Goal: Task Accomplishment & Management: Manage account settings

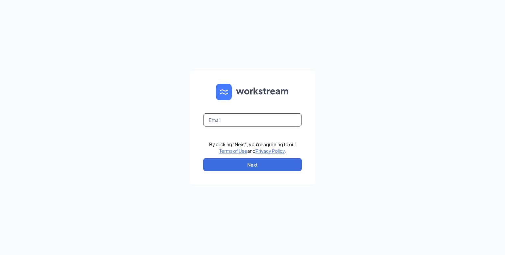
click at [278, 118] on input "text" at bounding box center [252, 119] width 99 height 13
type input "[PERSON_NAME][EMAIL_ADDRESS][DOMAIN_NAME]"
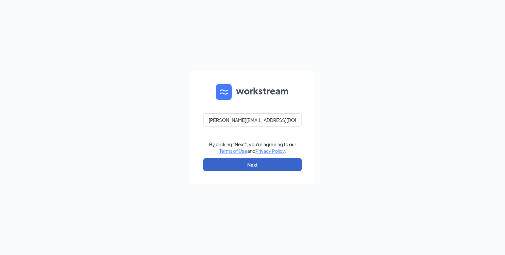
click at [275, 165] on button "Next" at bounding box center [252, 164] width 99 height 13
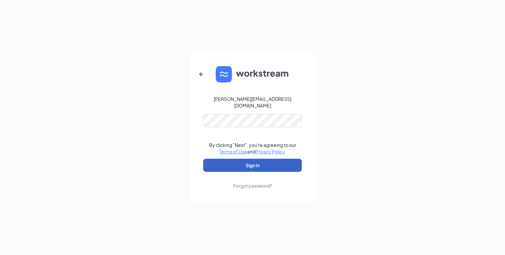
click at [273, 163] on button "Sign In" at bounding box center [252, 165] width 99 height 13
click at [209, 162] on button "Sign In" at bounding box center [252, 165] width 99 height 13
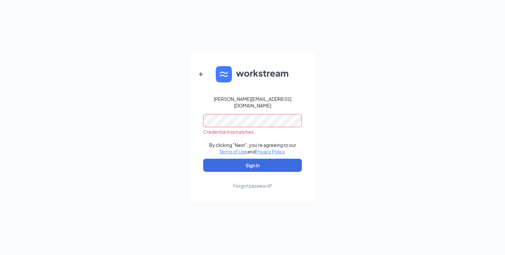
click at [250, 184] on div "Forgot password?" at bounding box center [252, 185] width 39 height 7
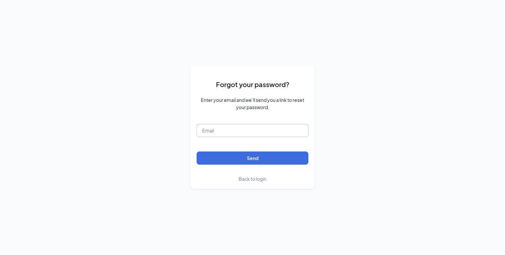
click at [222, 129] on input "text" at bounding box center [253, 130] width 112 height 13
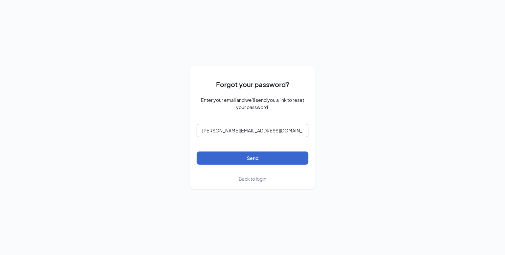
type input "sherri@prestigepatienttransport.com"
click at [215, 161] on button "Send" at bounding box center [253, 157] width 112 height 13
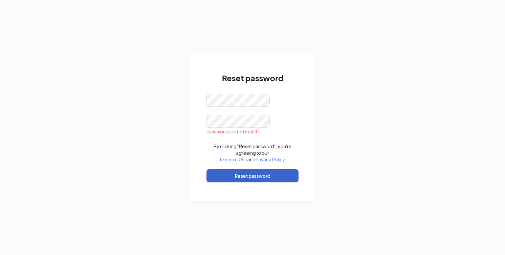
click at [227, 175] on button "Reset password" at bounding box center [252, 175] width 92 height 13
click at [239, 177] on button "Reset password" at bounding box center [252, 175] width 92 height 13
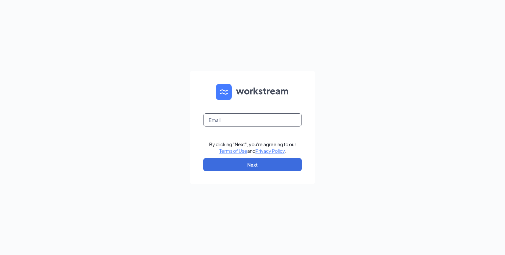
click at [234, 123] on input "text" at bounding box center [252, 119] width 99 height 13
type input "sherri@prestigepatienttransport.com"
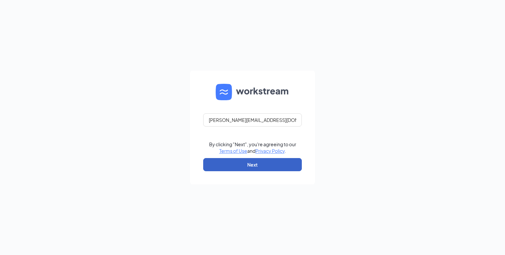
click at [266, 163] on button "Next" at bounding box center [252, 164] width 99 height 13
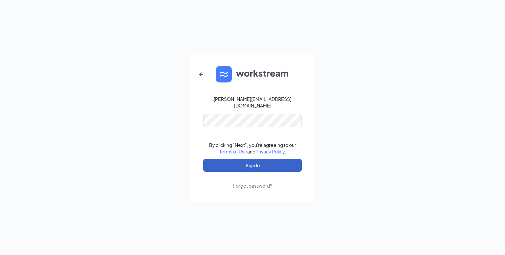
click at [255, 163] on button "Sign In" at bounding box center [252, 165] width 99 height 13
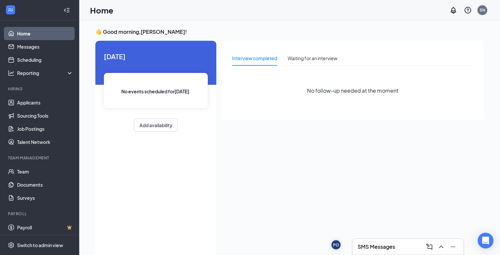
click at [390, 250] on h3 "SMS Messages" at bounding box center [376, 246] width 37 height 7
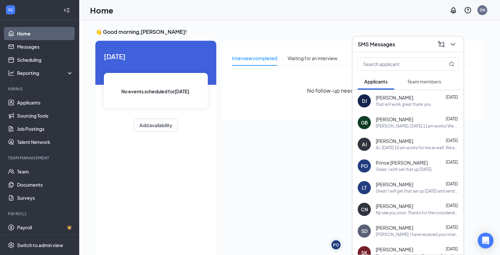
click at [391, 100] on div "Don Jr Sep 15" at bounding box center [417, 98] width 82 height 7
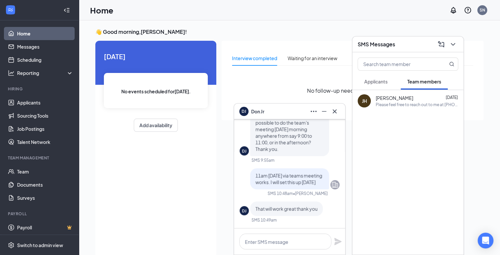
click at [257, 111] on span "Don Jr" at bounding box center [257, 111] width 13 height 7
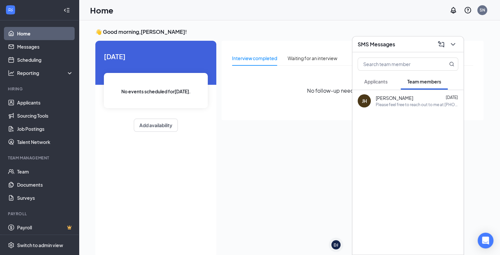
click at [377, 79] on span "Applicants" at bounding box center [375, 82] width 23 height 6
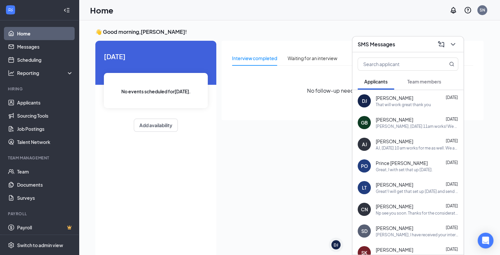
click at [386, 103] on div "That will work great thank you" at bounding box center [403, 105] width 55 height 6
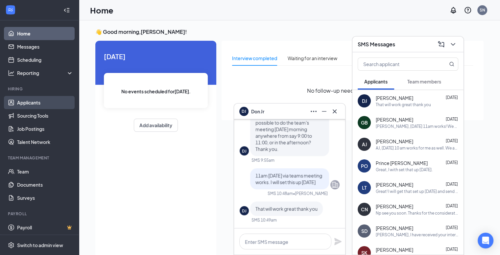
click at [36, 102] on link "Applicants" at bounding box center [45, 102] width 56 height 13
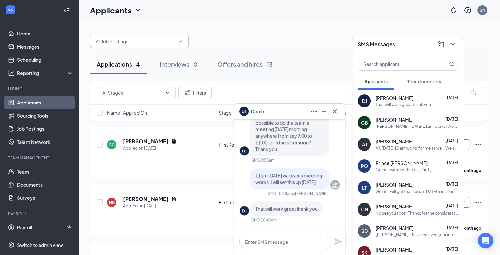
click at [126, 38] on input "text" at bounding box center [136, 41] width 80 height 7
type input "Don"
click at [224, 42] on div "Don No options" at bounding box center [289, 38] width 399 height 20
click at [383, 100] on span "Don Jr" at bounding box center [394, 98] width 37 height 7
click at [366, 103] on div "DJ" at bounding box center [364, 101] width 5 height 7
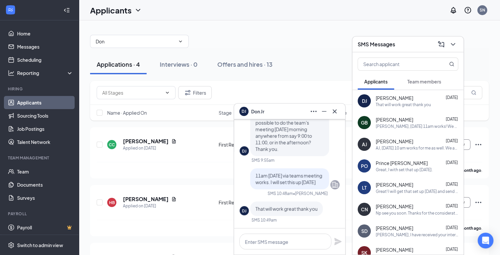
click at [366, 103] on div "DJ" at bounding box center [364, 101] width 5 height 7
click at [385, 104] on div "That will work great thank you" at bounding box center [403, 105] width 55 height 6
click at [261, 109] on span "Don Jr" at bounding box center [257, 111] width 13 height 7
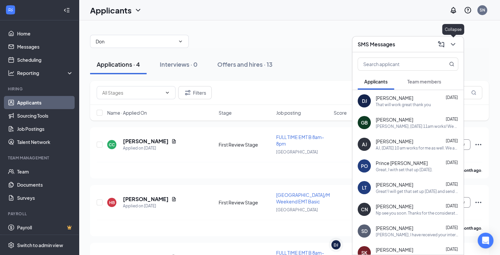
click at [455, 43] on icon "ChevronDown" at bounding box center [453, 44] width 8 height 8
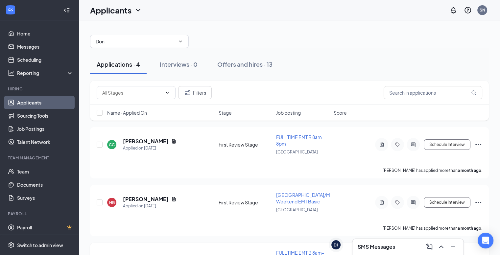
click at [312, 252] on span "FULL TIME EMT B 8am-8pm" at bounding box center [300, 256] width 48 height 12
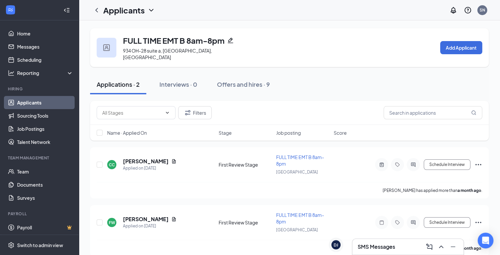
scroll to position [2, 0]
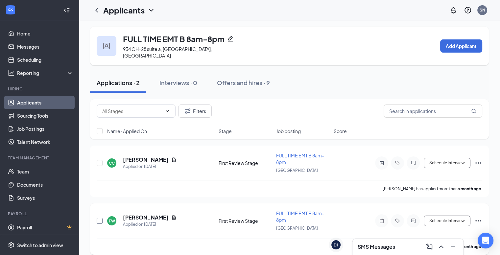
click at [101, 218] on input "checkbox" at bounding box center [100, 221] width 6 height 6
checkbox input "true"
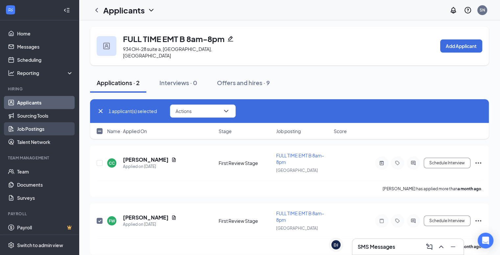
click at [40, 128] on link "Job Postings" at bounding box center [45, 128] width 56 height 13
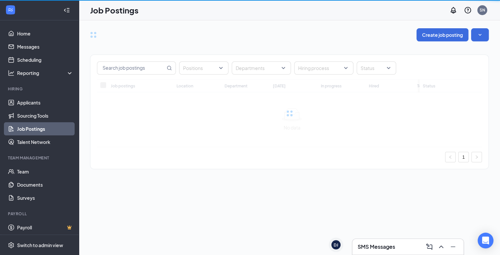
click at [40, 128] on link "Job Postings" at bounding box center [45, 128] width 56 height 13
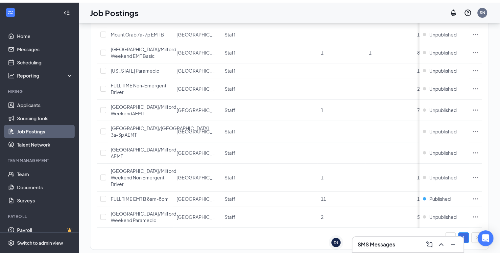
scroll to position [105, 0]
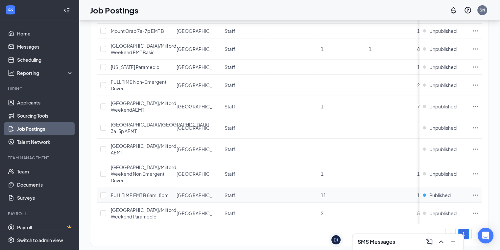
click at [150, 192] on span "FULL TIME EMT B 8am-8pm" at bounding box center [140, 195] width 58 height 6
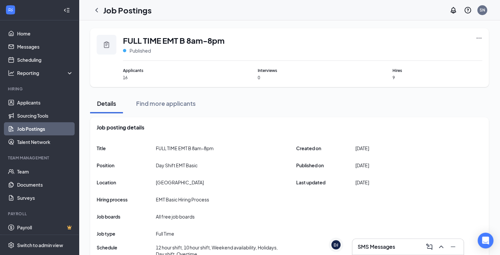
click at [137, 71] on span "Applicants" at bounding box center [168, 70] width 90 height 6
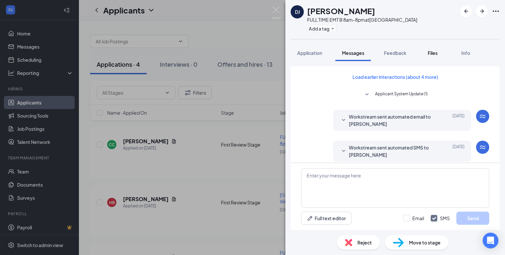
click at [434, 52] on span "Files" at bounding box center [433, 53] width 10 height 6
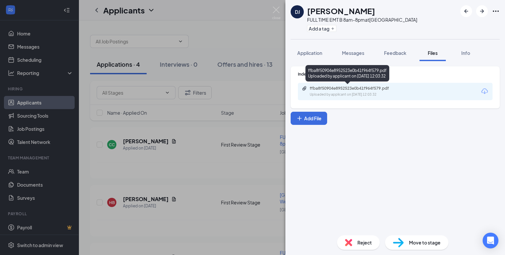
click at [375, 95] on div "Uploaded by applicant on Sep 13, 2025 at 12:03:32" at bounding box center [359, 94] width 99 height 5
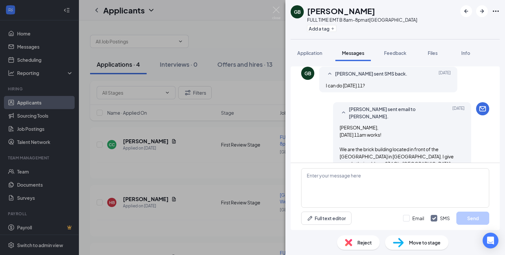
scroll to position [516, 0]
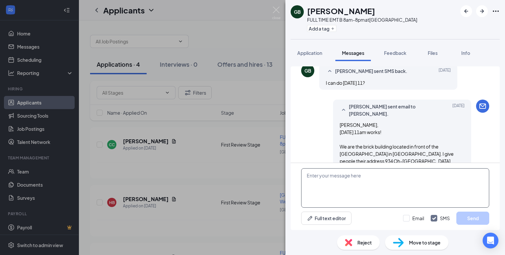
click at [314, 176] on textarea at bounding box center [395, 187] width 188 height 39
type textarea "G"
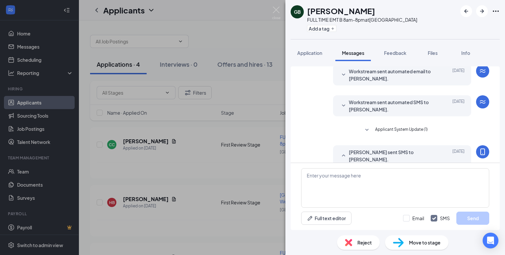
scroll to position [69, 0]
